Goal: Find specific page/section: Find specific page/section

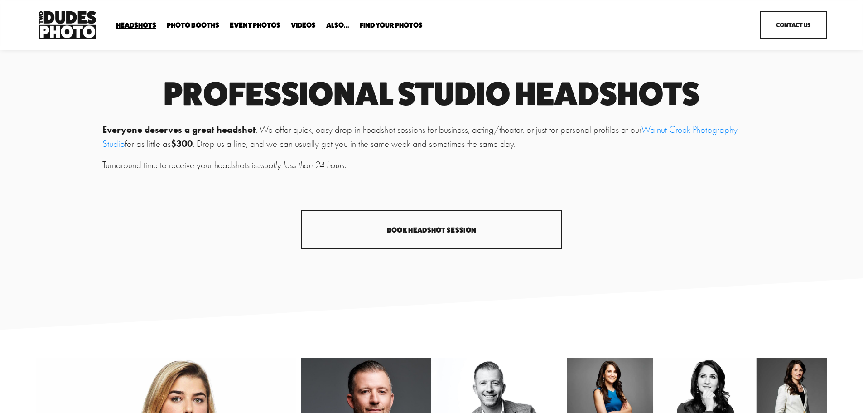
click at [399, 22] on span "Find Your Photos" at bounding box center [391, 25] width 63 height 7
click at [0, 0] on link "Headshots" at bounding box center [0, 0] width 0 height 0
